Goal: Task Accomplishment & Management: Use online tool/utility

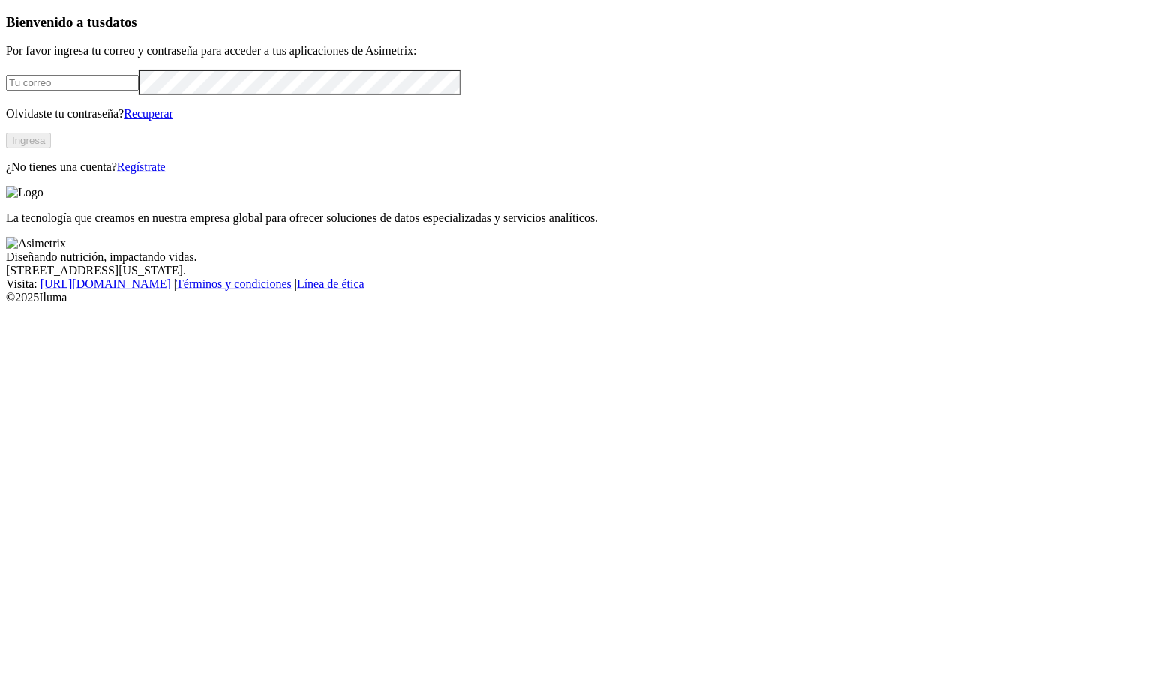
type input "manuela.mesa.beltran@premexcorp.com"
click at [51, 148] on button "Ingresa" at bounding box center [28, 141] width 45 height 16
